Goal: Transaction & Acquisition: Purchase product/service

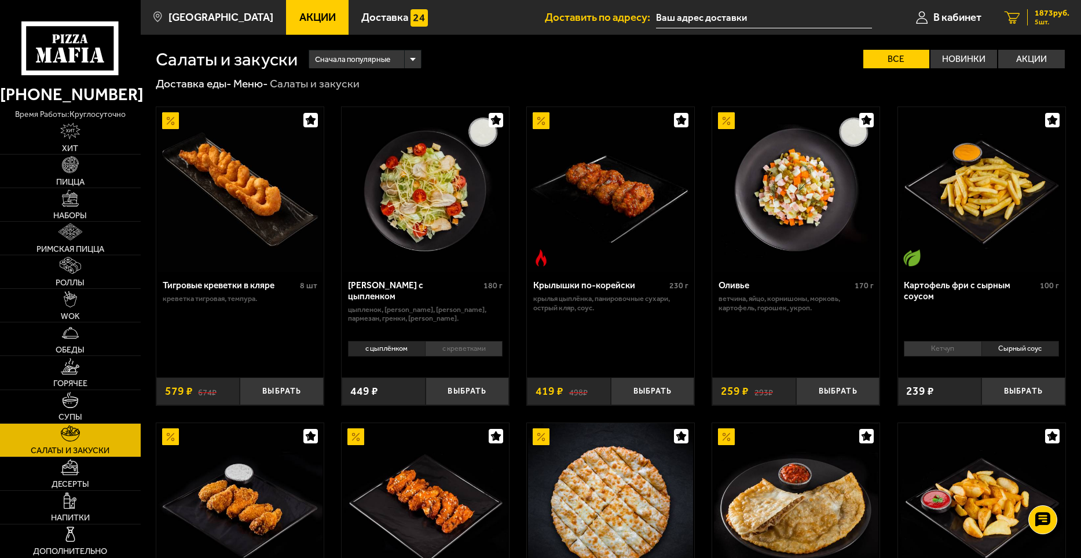
click at [1042, 15] on span "1873 руб." at bounding box center [1051, 13] width 35 height 8
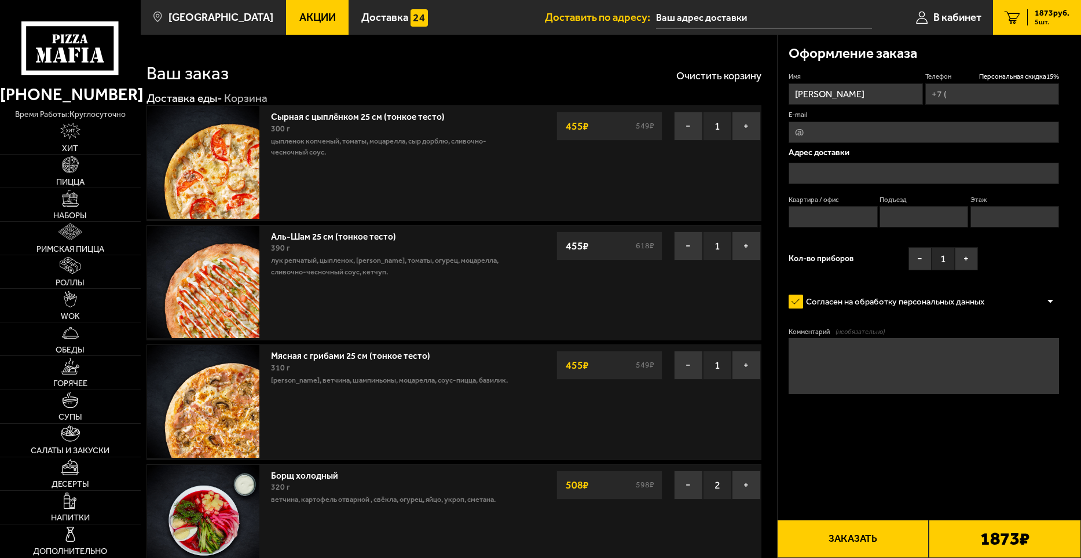
type input "+7 (952) 362-85-07"
type input "Товарищеский проспект, 22к1"
type input "1"
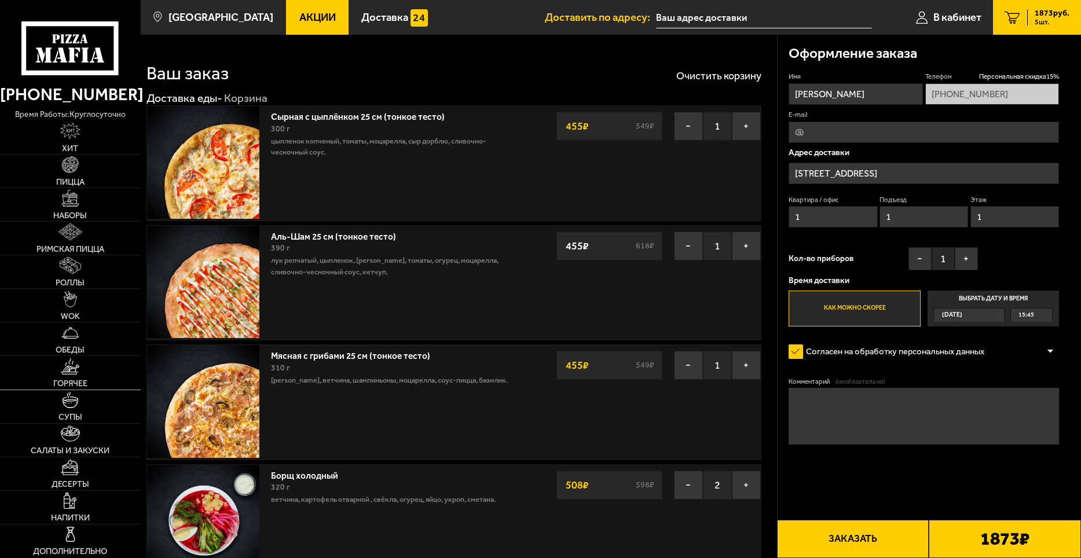
click at [76, 369] on img at bounding box center [70, 366] width 19 height 17
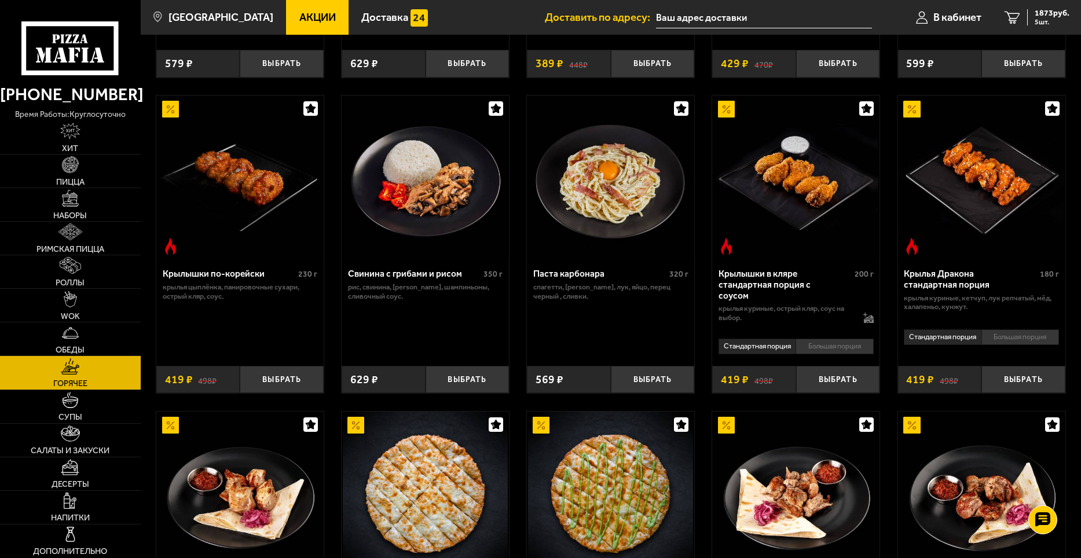
scroll to position [289, 0]
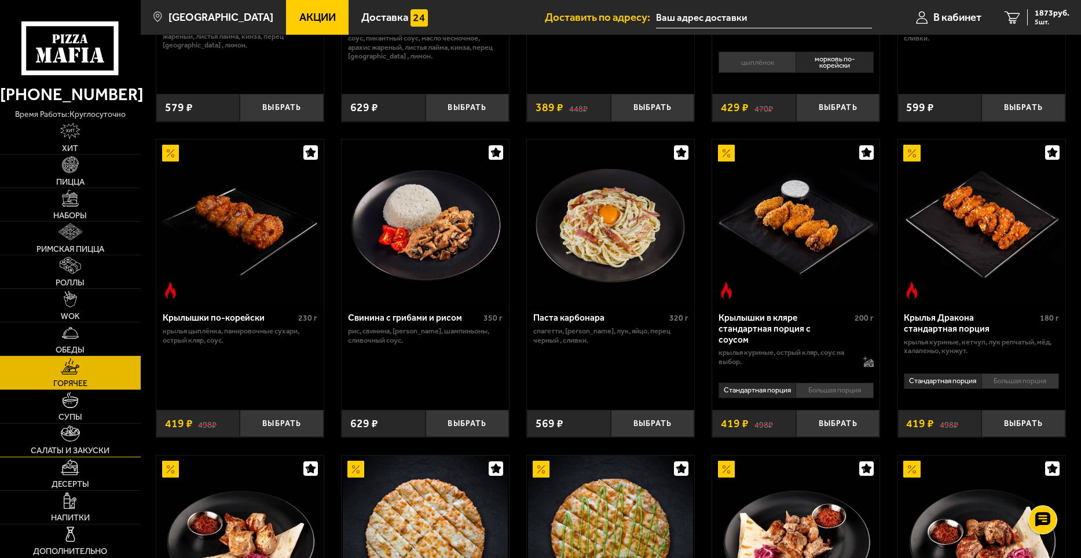
click at [80, 438] on link "Салаты и закуски" at bounding box center [70, 440] width 141 height 33
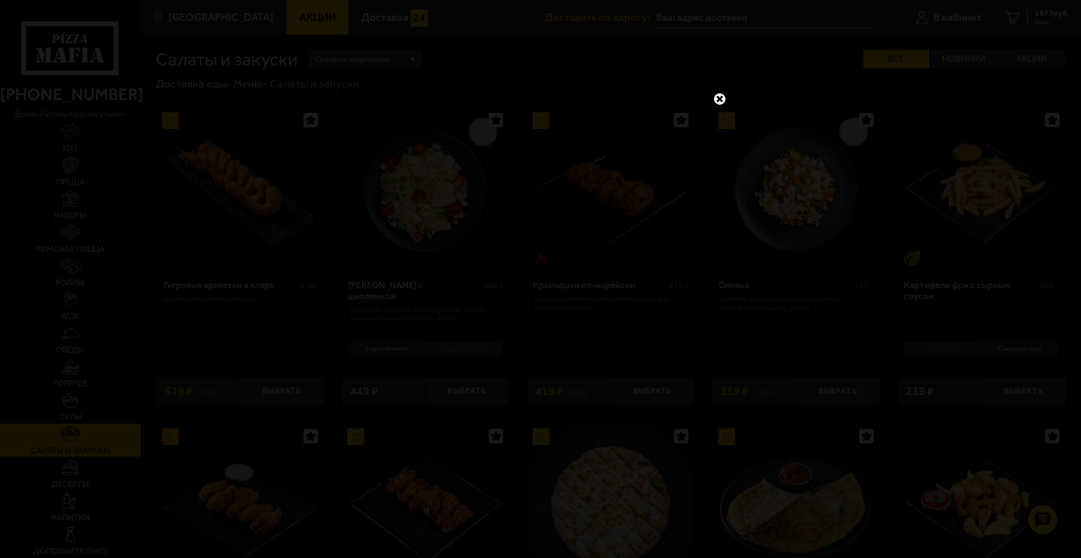
click at [724, 98] on link at bounding box center [719, 98] width 15 height 15
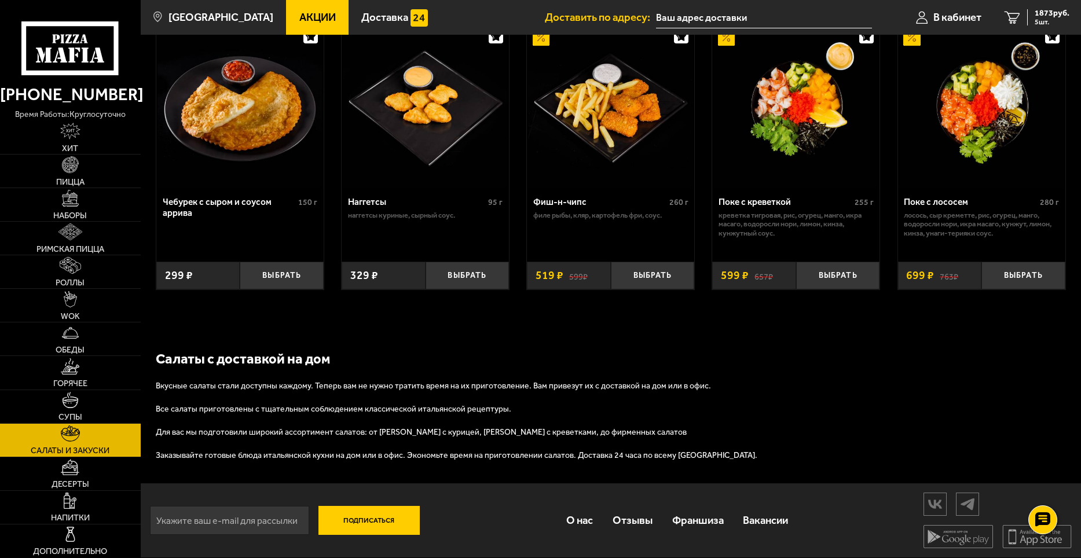
scroll to position [313, 0]
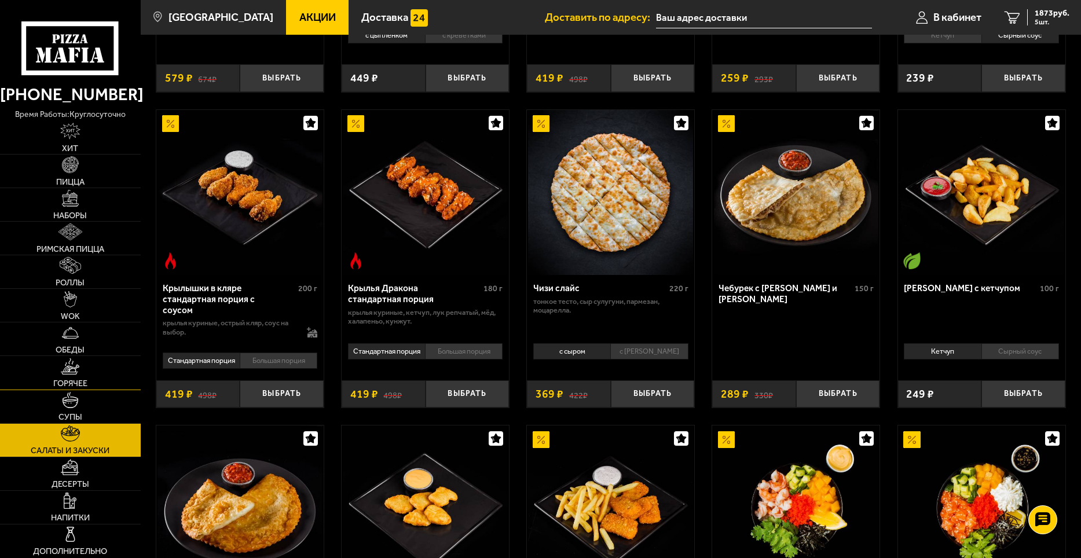
click at [76, 381] on span "Горячее" at bounding box center [70, 383] width 34 height 8
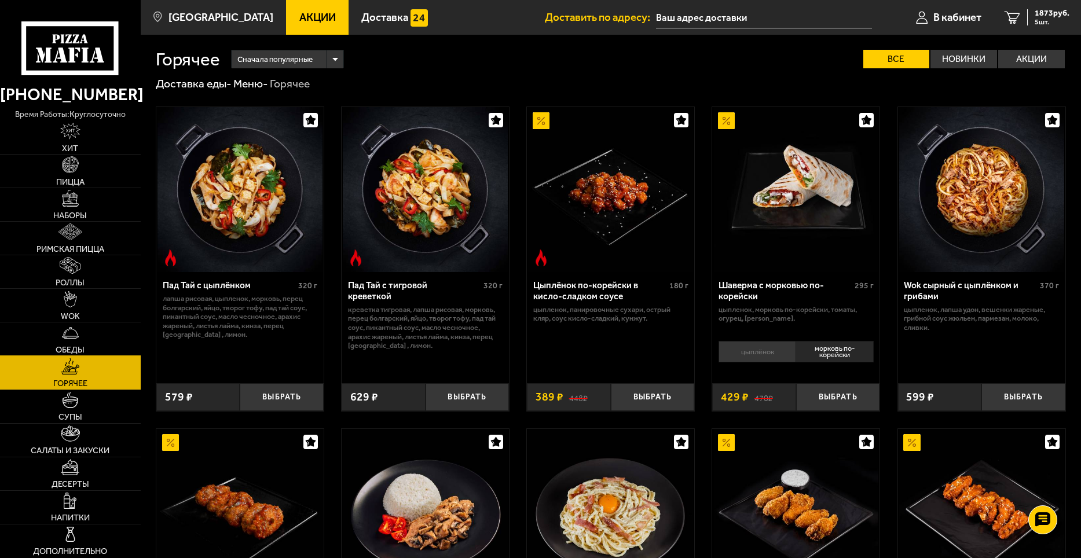
click at [53, 335] on link "Обеды" at bounding box center [70, 338] width 141 height 33
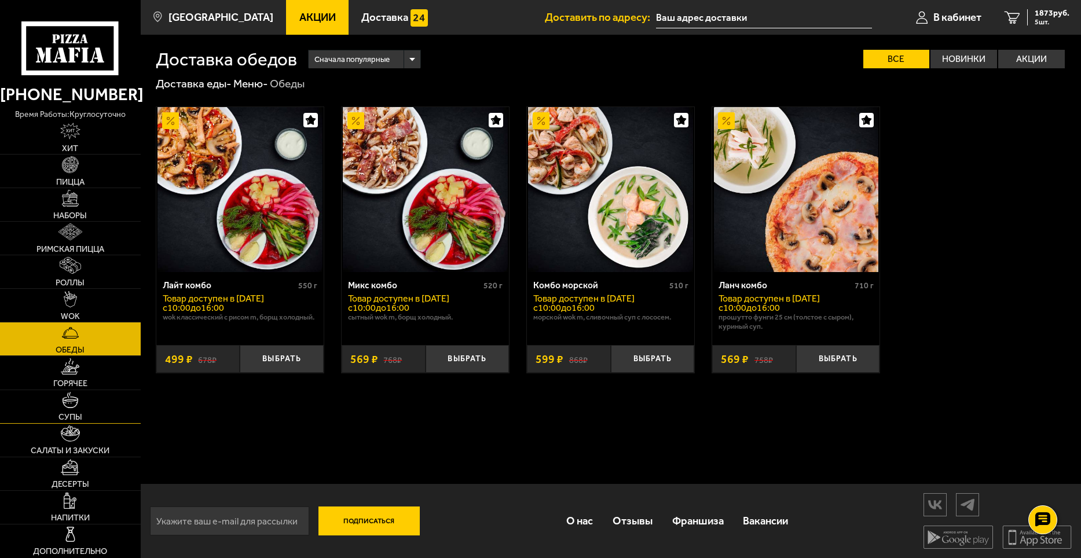
click at [93, 407] on link "Супы" at bounding box center [70, 406] width 141 height 33
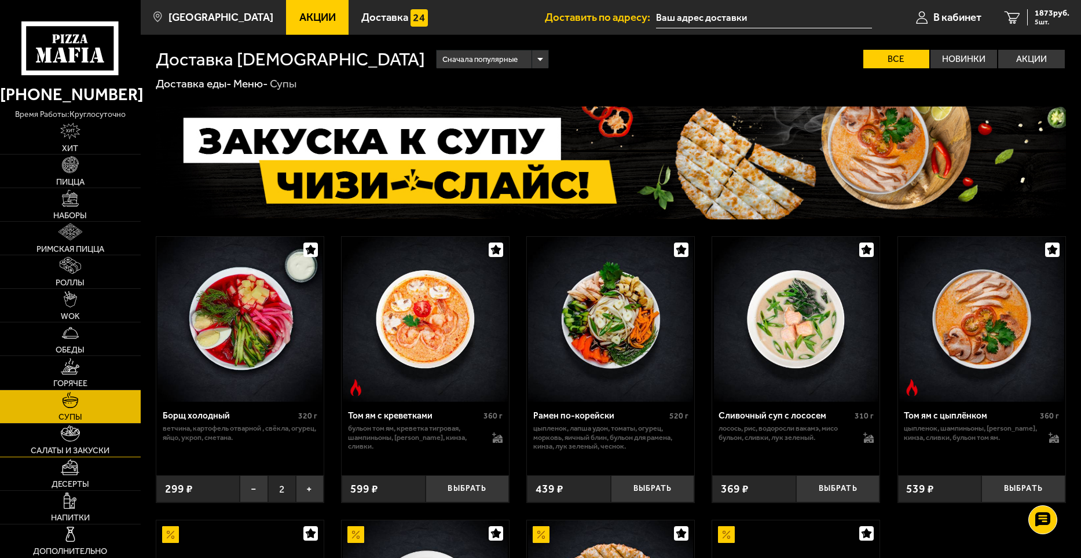
click at [94, 438] on link "Салаты и закуски" at bounding box center [70, 440] width 141 height 33
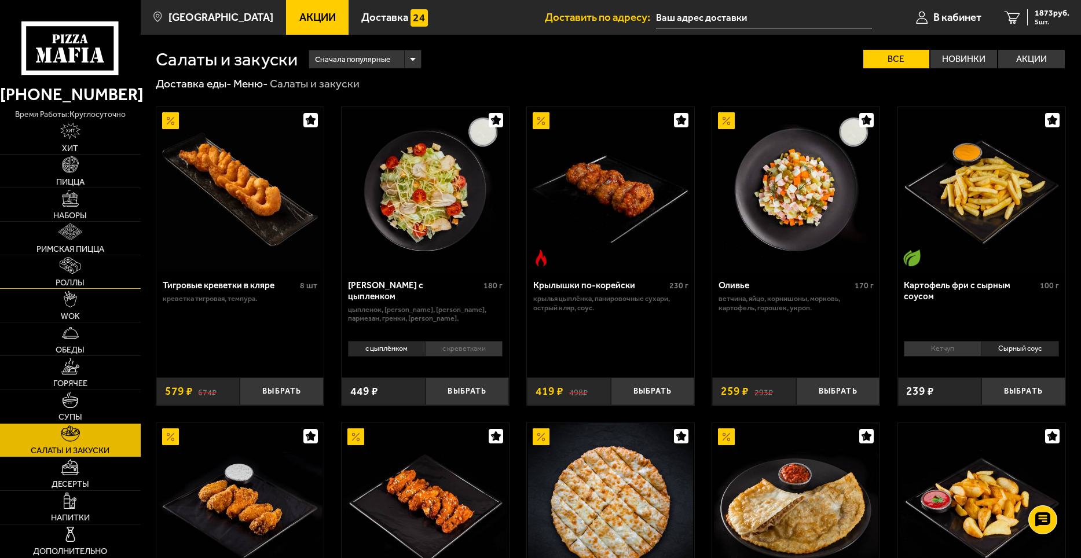
click at [73, 262] on img at bounding box center [70, 265] width 21 height 17
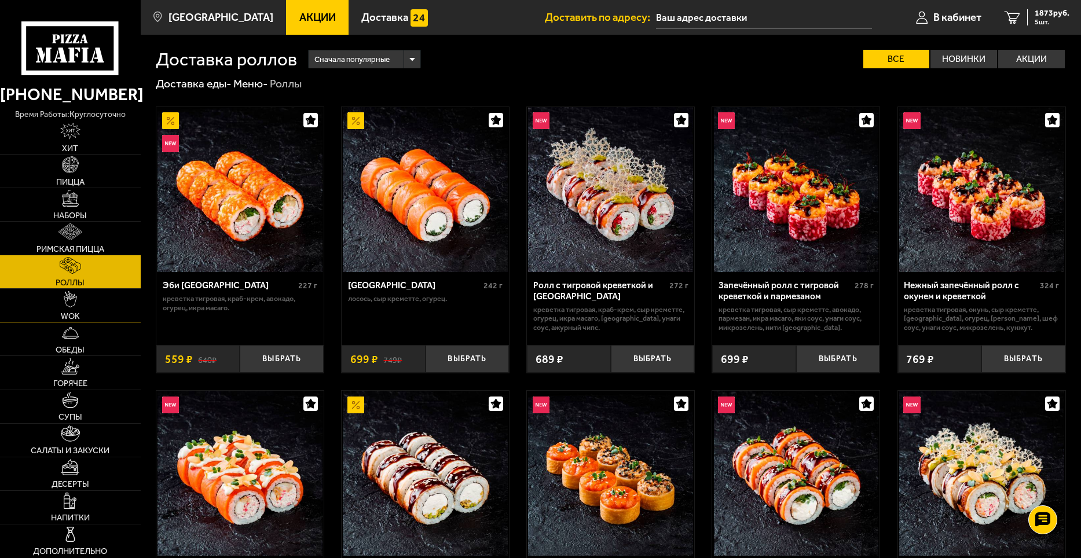
click at [83, 298] on link "WOK" at bounding box center [70, 305] width 141 height 33
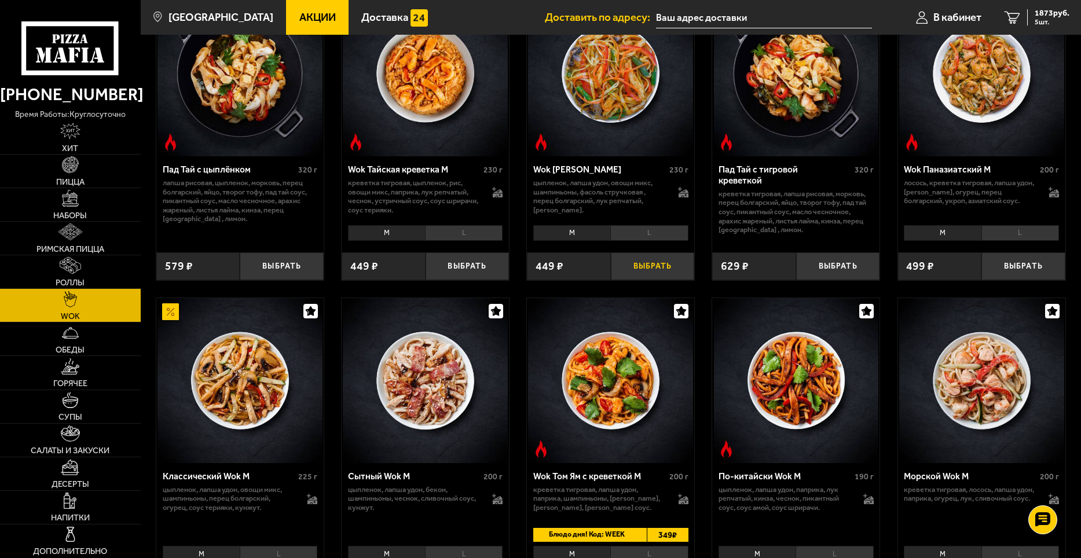
scroll to position [232, 0]
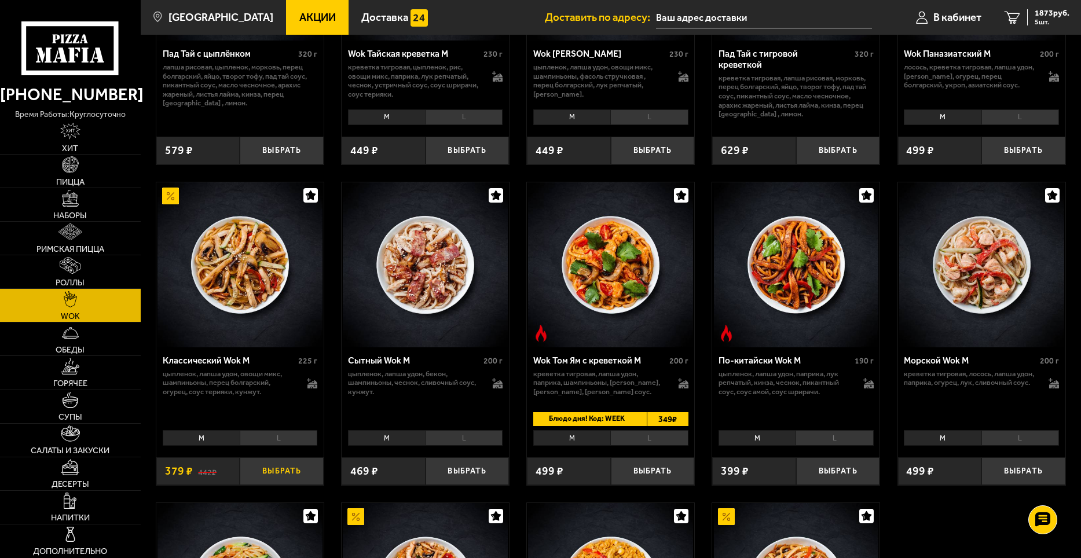
click at [255, 480] on button "Выбрать" at bounding box center [282, 471] width 84 height 28
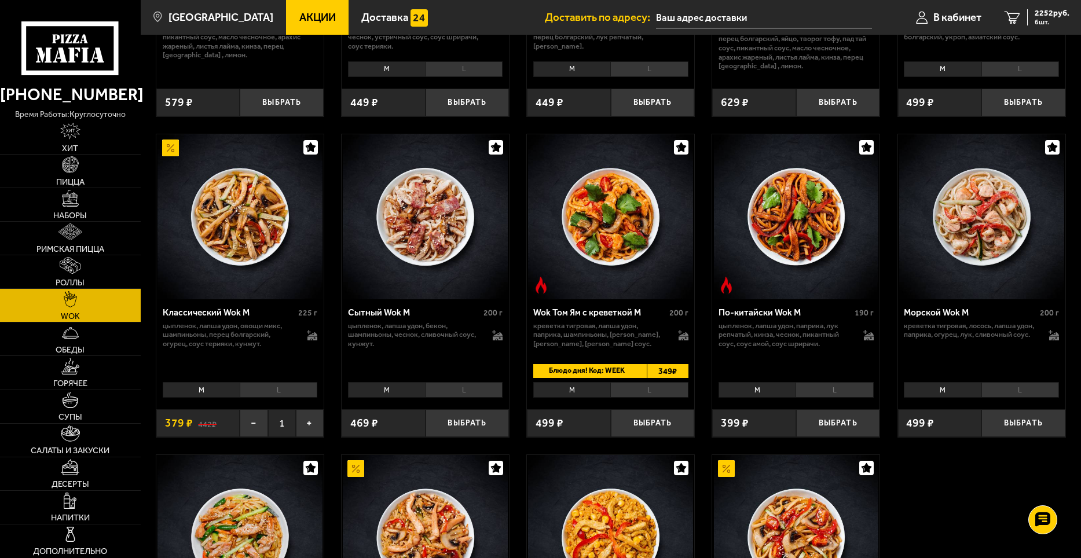
scroll to position [289, 0]
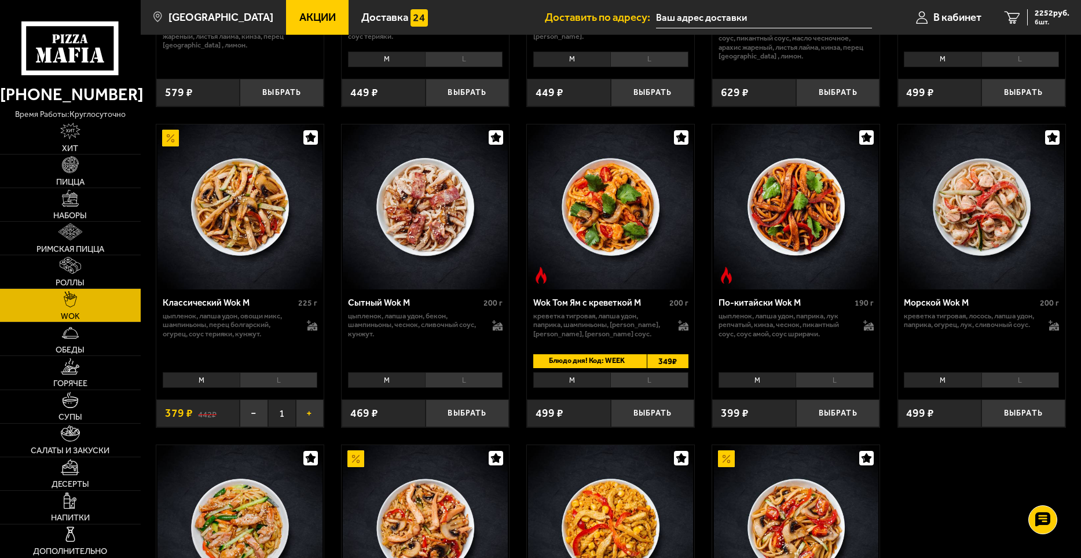
click at [309, 417] on button "+" at bounding box center [310, 413] width 28 height 28
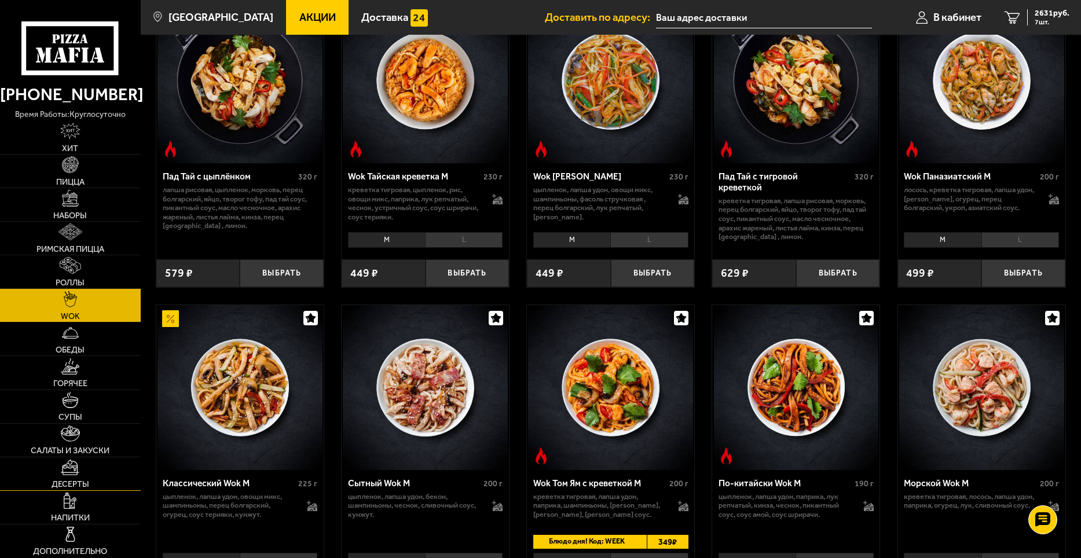
scroll to position [116, 0]
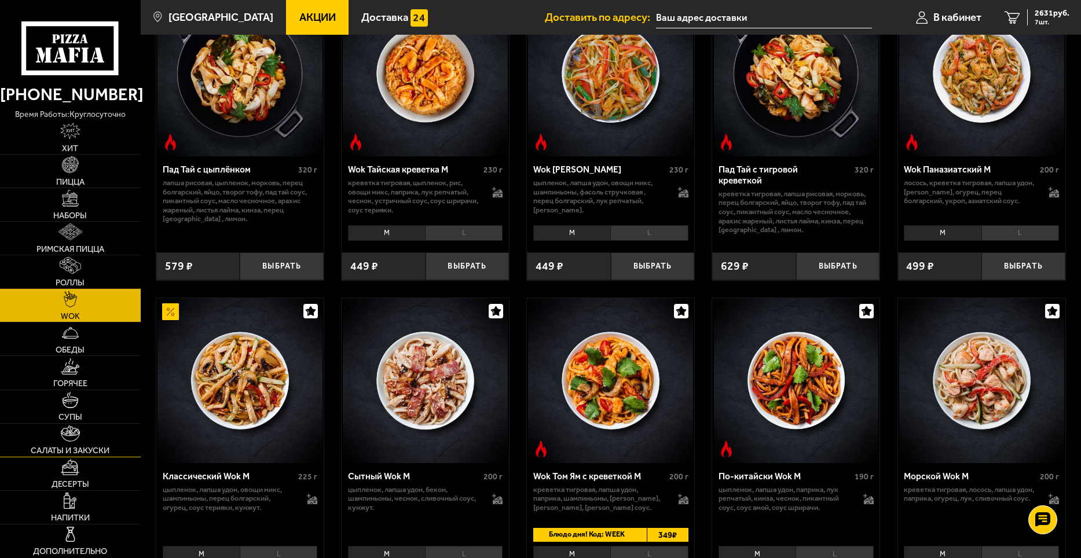
click at [90, 446] on span "Салаты и закуски" at bounding box center [70, 450] width 79 height 8
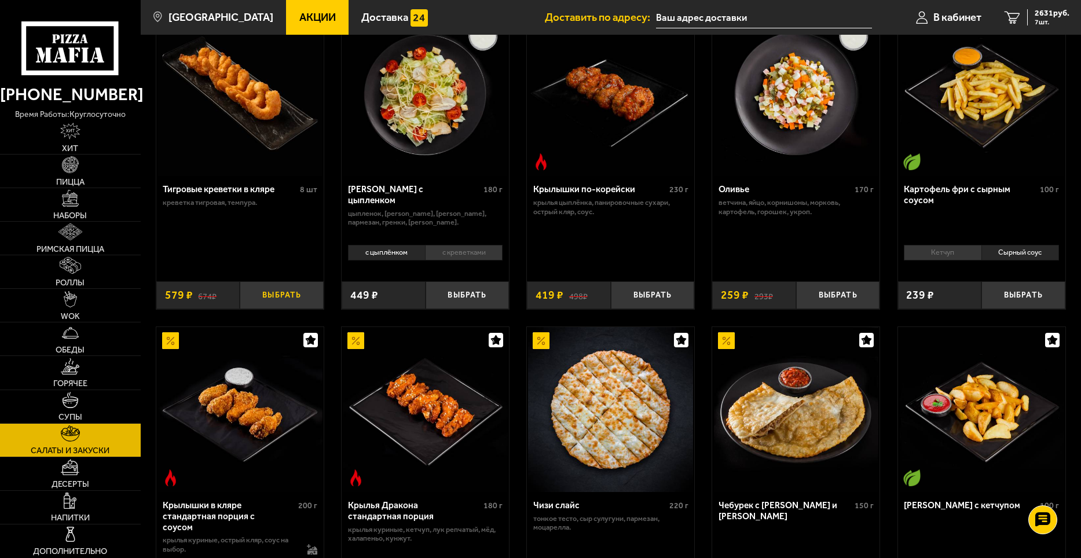
scroll to position [116, 0]
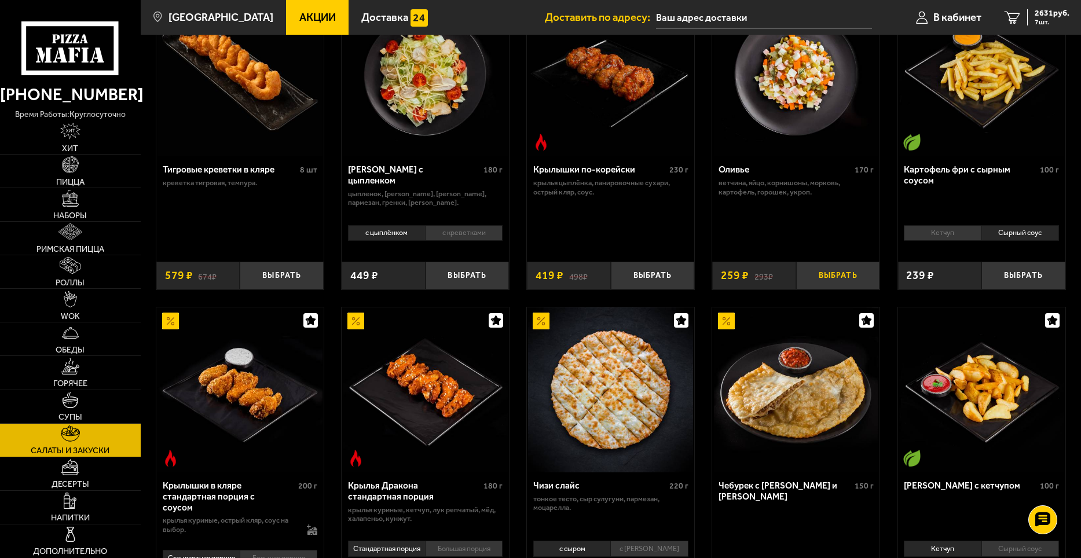
click at [851, 277] on button "Выбрать" at bounding box center [838, 276] width 84 height 28
click at [865, 280] on button "+" at bounding box center [865, 276] width 28 height 28
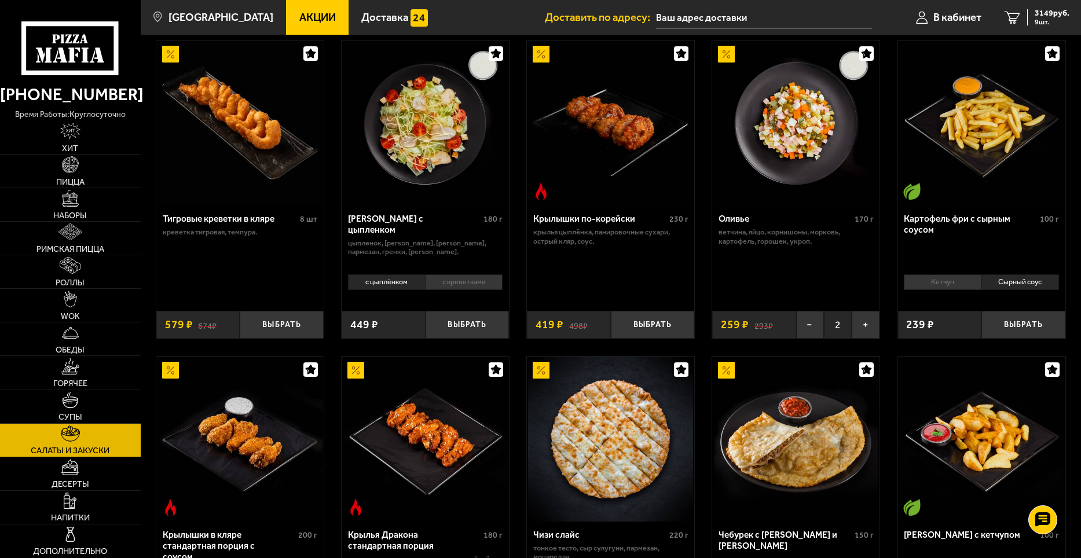
scroll to position [0, 0]
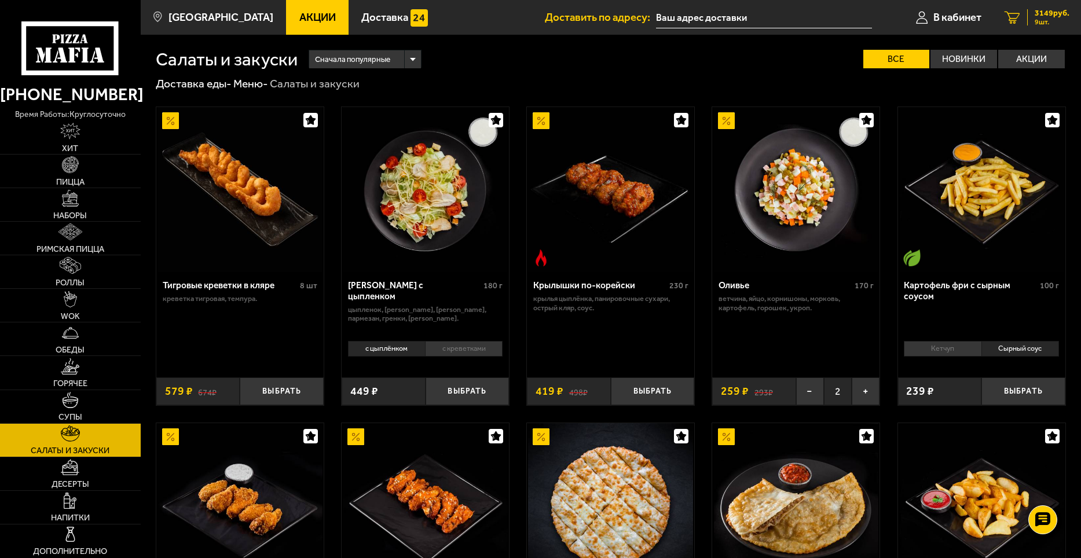
click at [1038, 15] on span "3149 руб." at bounding box center [1051, 13] width 35 height 8
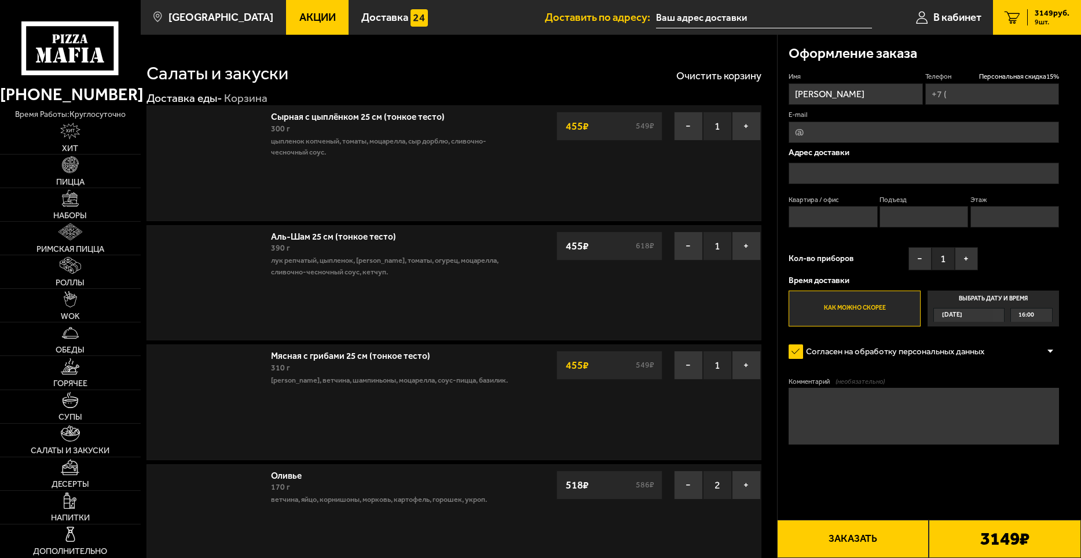
type input "+7 (952) 362-85-07"
type input "Товарищеский проспект, 22к1"
type input "1"
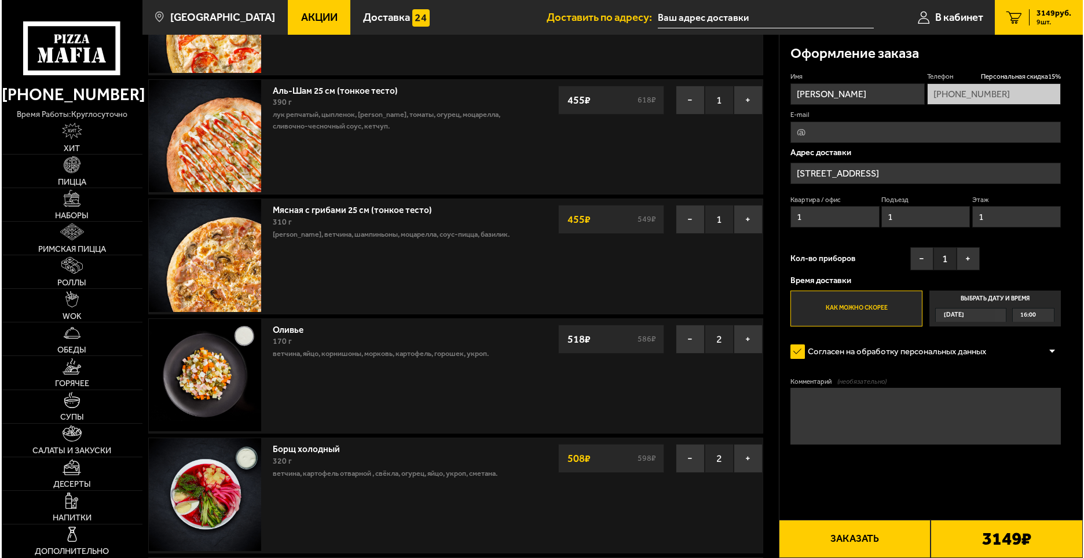
scroll to position [232, 0]
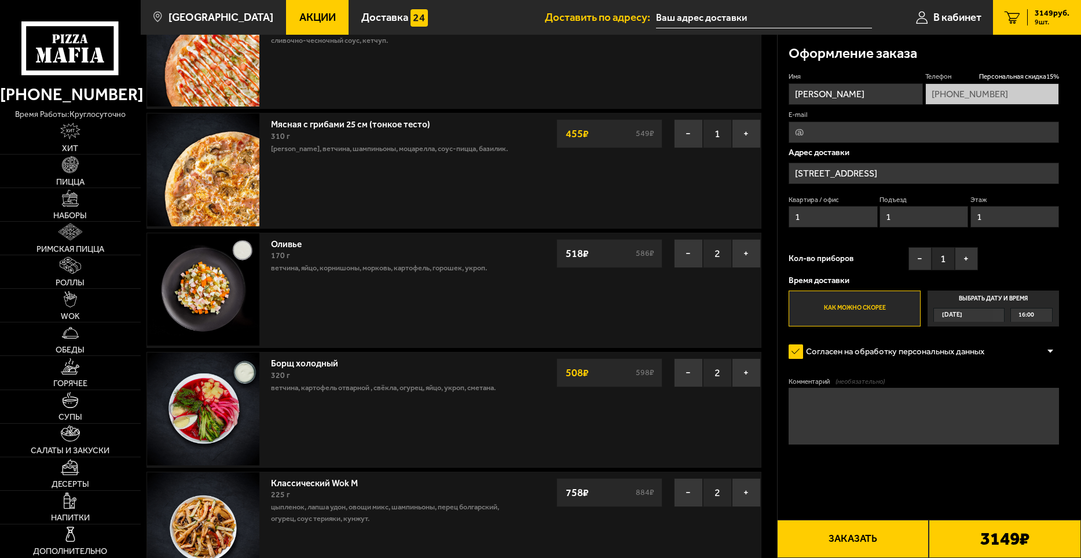
click at [859, 535] on button "Заказать" at bounding box center [853, 539] width 152 height 38
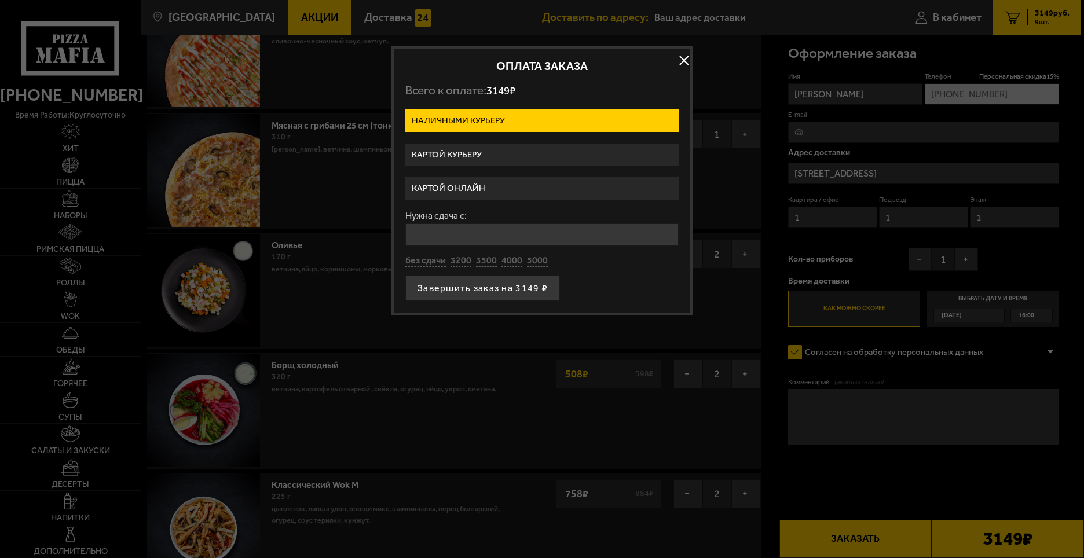
click at [509, 186] on label "Картой онлайн" at bounding box center [541, 188] width 273 height 23
click at [0, 0] on input "Картой онлайн" at bounding box center [0, 0] width 0 height 0
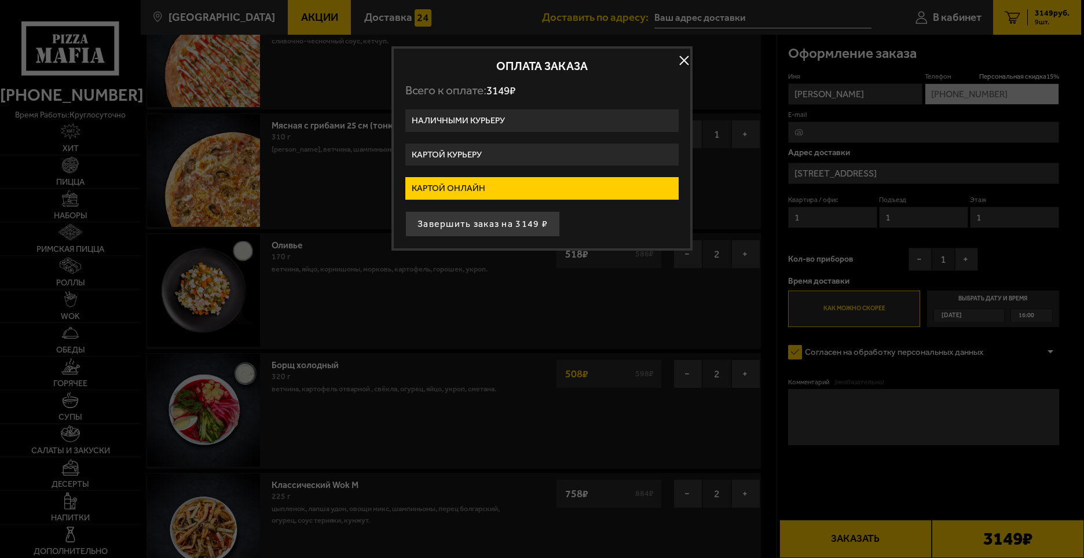
click at [493, 227] on button "Завершить заказ на 3149 ₽" at bounding box center [482, 223] width 155 height 25
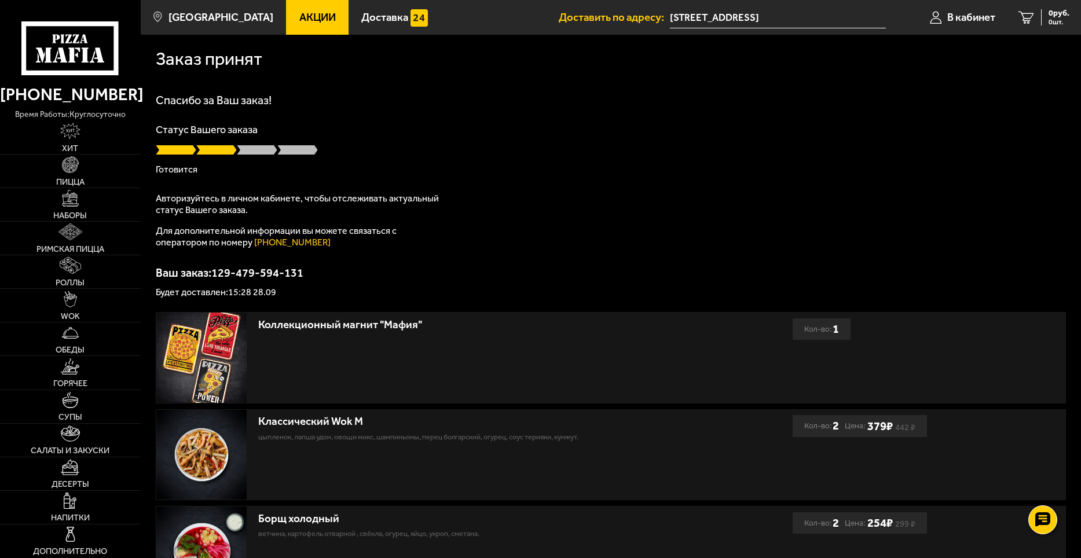
click at [545, 234] on div "Спасибо за Ваш заказ! Статус Вашего заказа Готовится Авторизуйтесь в личном каб…" at bounding box center [611, 195] width 910 height 203
click at [960, 18] on span "В кабинет" at bounding box center [971, 17] width 48 height 11
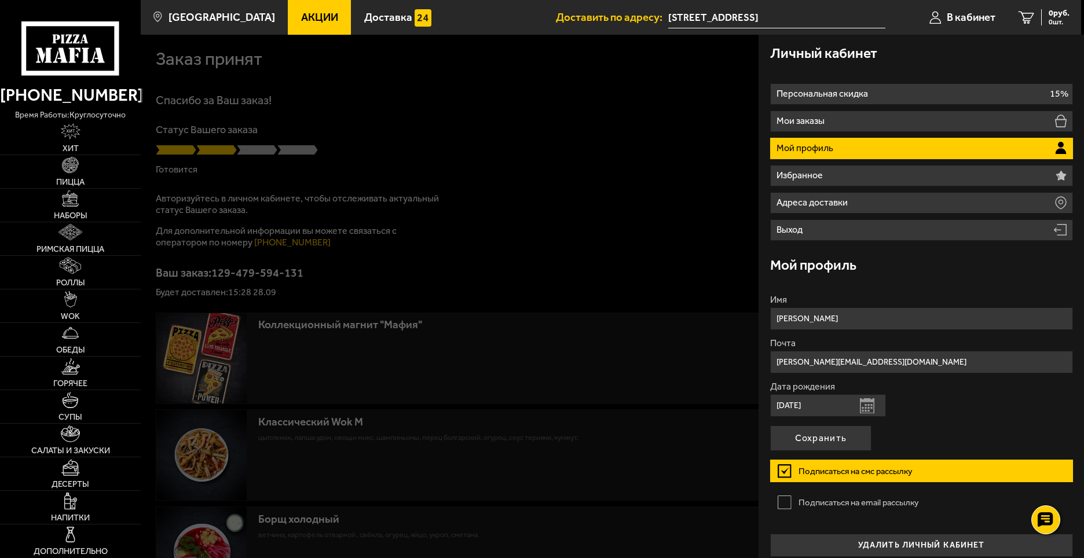
click at [594, 216] on div at bounding box center [683, 314] width 1084 height 558
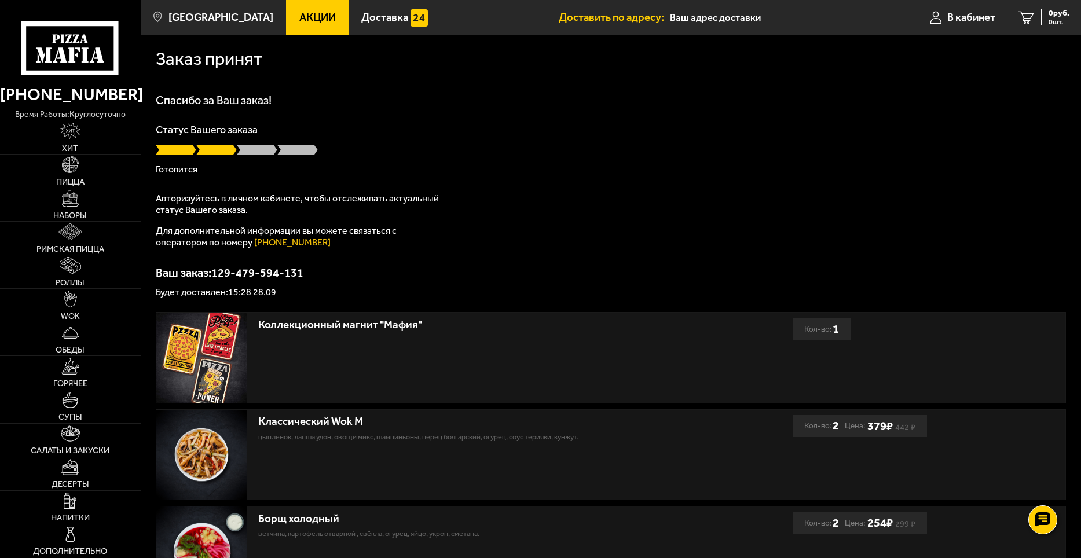
click at [586, 227] on div "Спасибо за Ваш заказ! Статус Вашего заказа [PERSON_NAME] Авторизуйтесь в личном…" at bounding box center [611, 195] width 910 height 203
click at [718, 20] on input "text" at bounding box center [778, 17] width 216 height 21
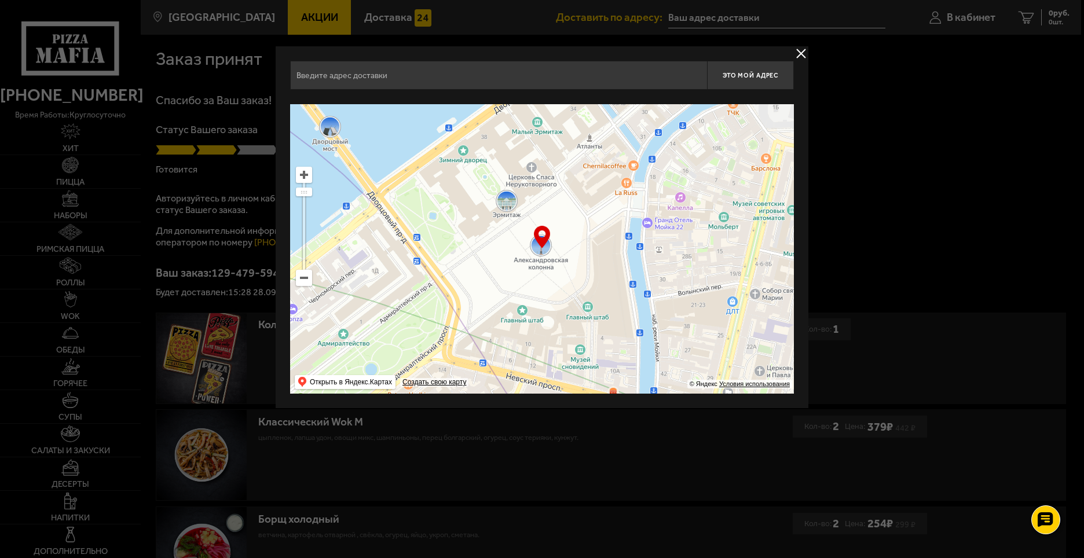
click at [803, 50] on button "delivery type" at bounding box center [801, 53] width 14 height 14
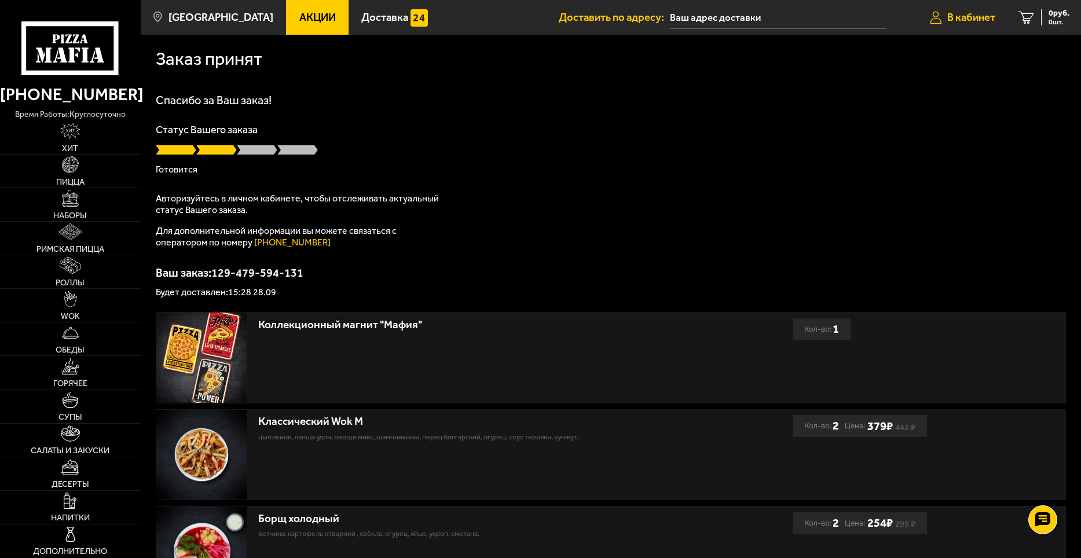
click at [964, 19] on span "В кабинет" at bounding box center [971, 17] width 48 height 11
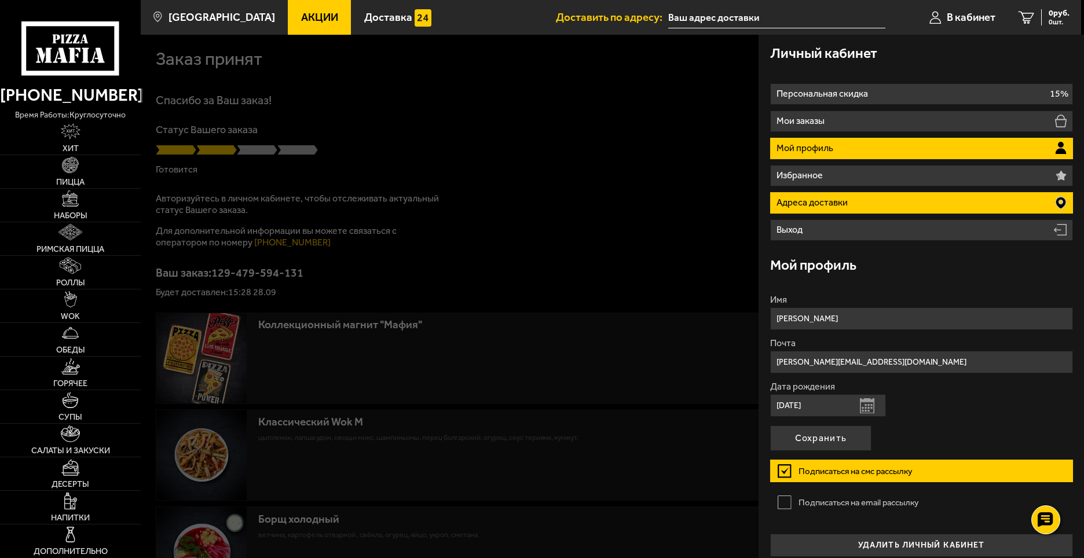
click at [813, 203] on p "Адреса доставки" at bounding box center [813, 202] width 74 height 9
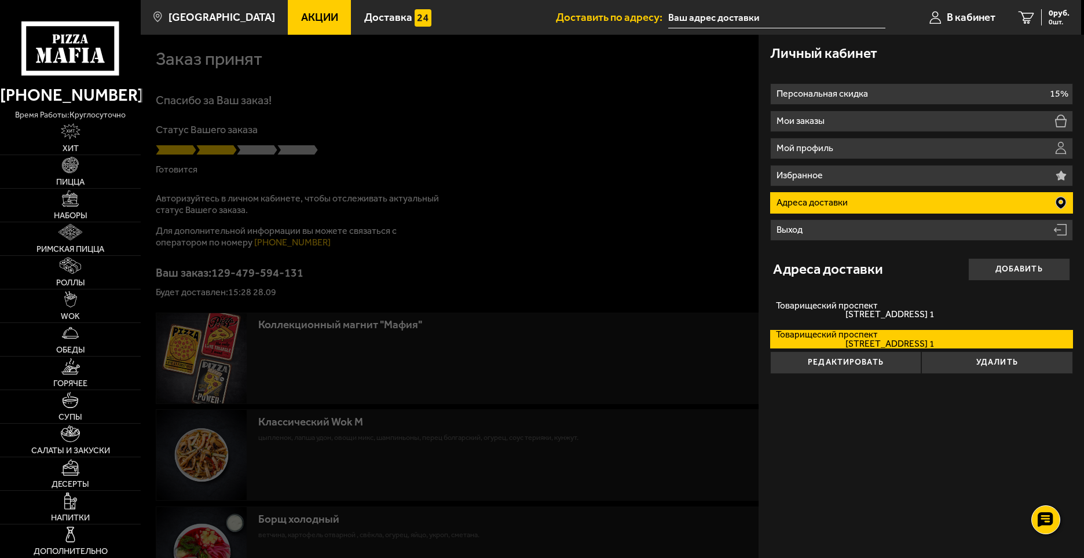
click at [658, 380] on div at bounding box center [683, 314] width 1084 height 558
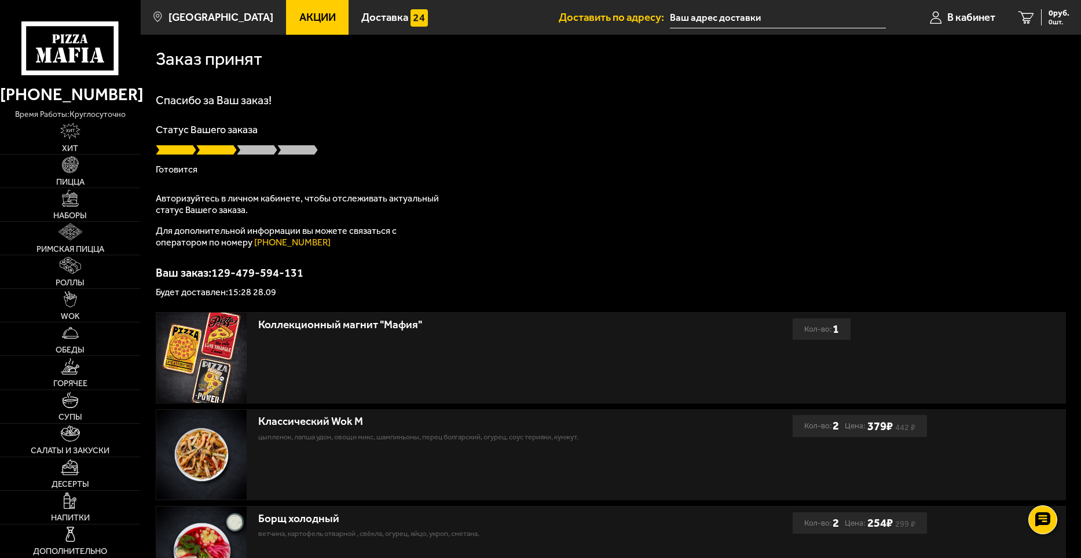
click at [581, 222] on div "Спасибо за Ваш заказ! Статус Вашего заказа Готовится Авторизуйтесь в личном каб…" at bounding box center [611, 195] width 910 height 203
